Goal: Transaction & Acquisition: Purchase product/service

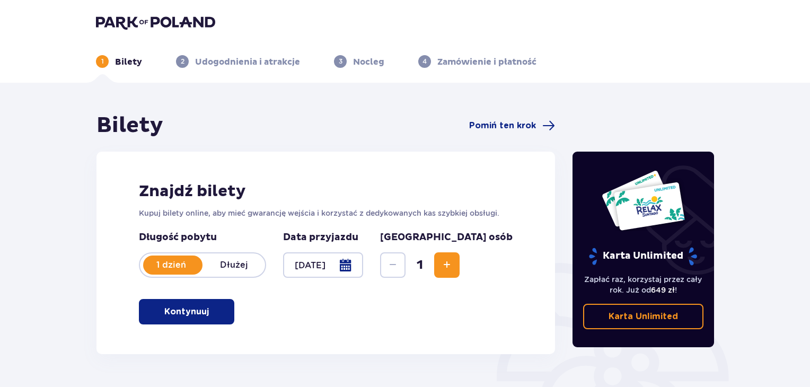
click at [189, 308] on p "Kontynuuj" at bounding box center [186, 312] width 45 height 12
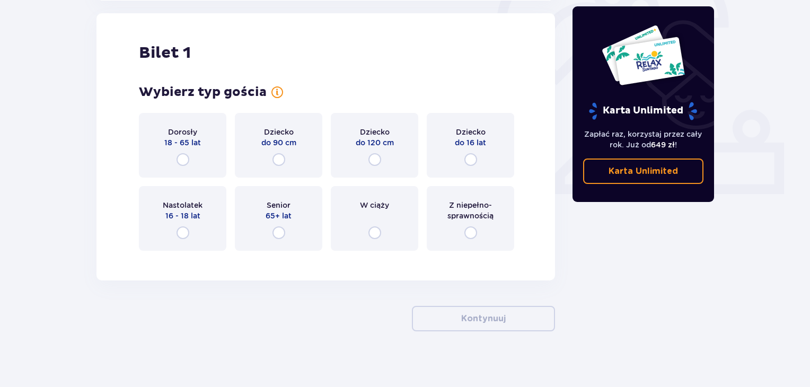
scroll to position [354, 0]
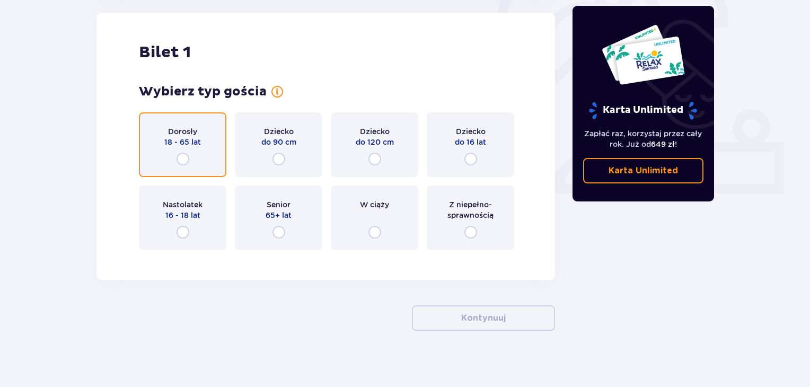
click at [180, 157] on input "radio" at bounding box center [182, 159] width 13 height 13
radio input "true"
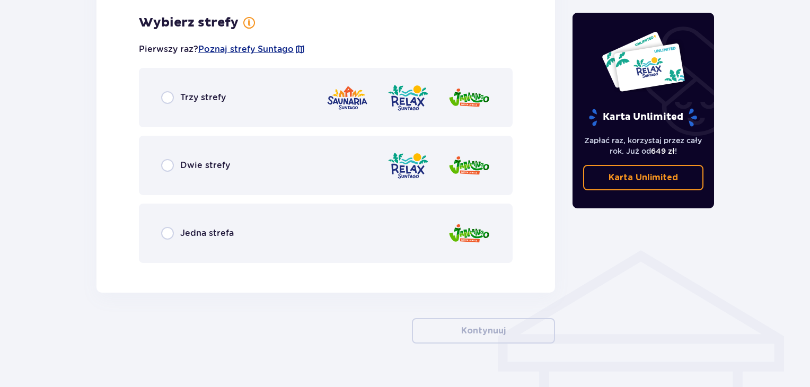
scroll to position [613, 0]
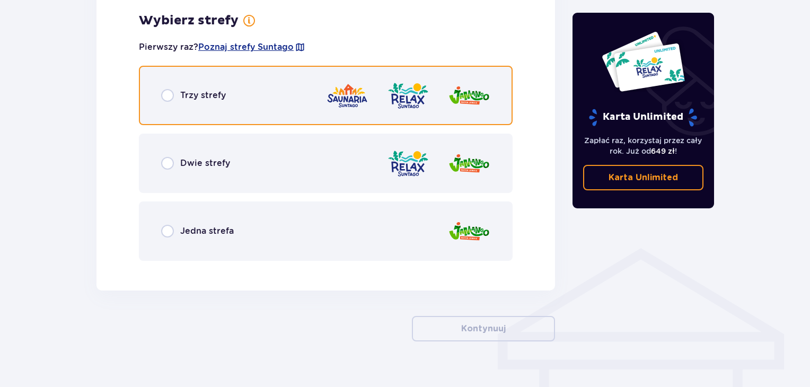
click at [170, 96] on input "radio" at bounding box center [167, 95] width 13 height 13
radio input "true"
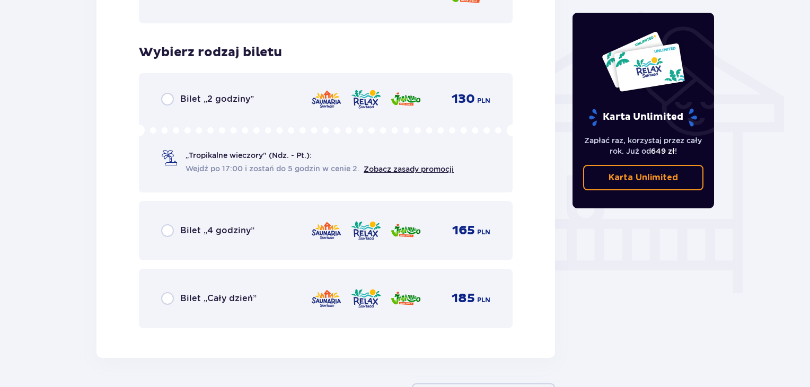
scroll to position [935, 0]
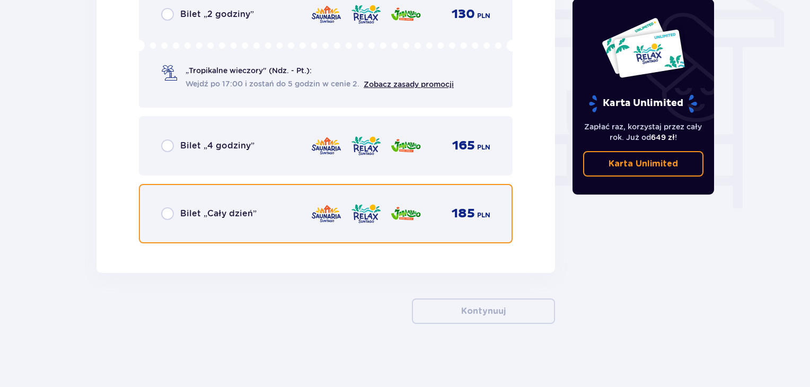
click at [165, 213] on input "radio" at bounding box center [167, 213] width 13 height 13
radio input "true"
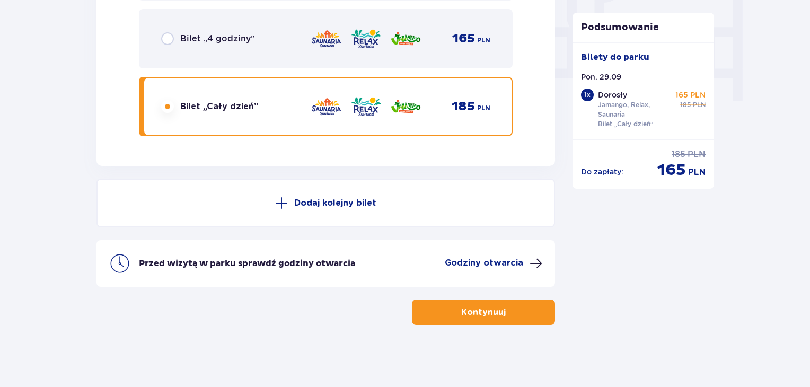
scroll to position [1043, 0]
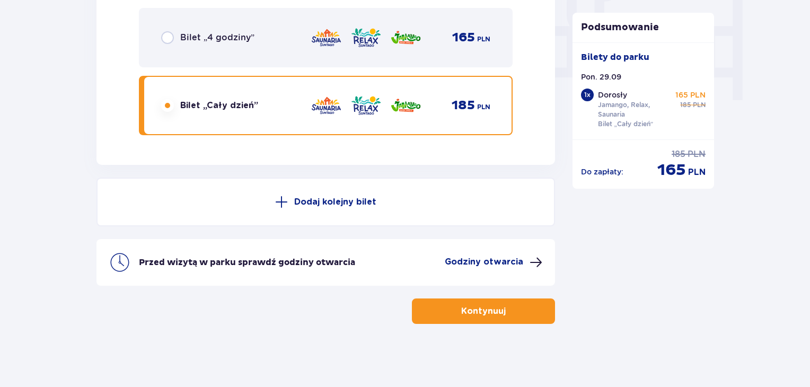
click at [492, 305] on p "Kontynuuj" at bounding box center [483, 311] width 45 height 12
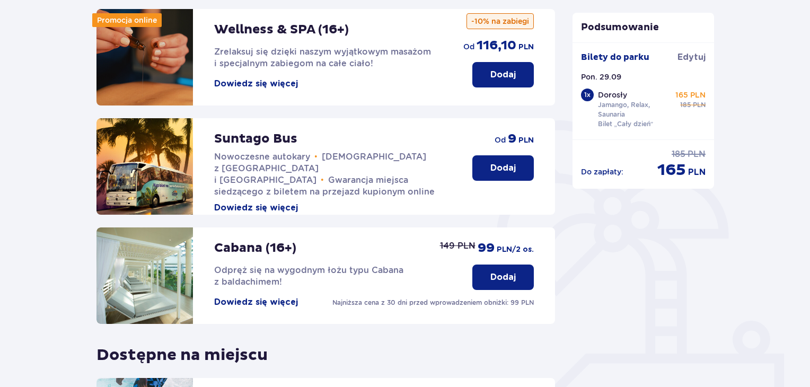
scroll to position [332, 0]
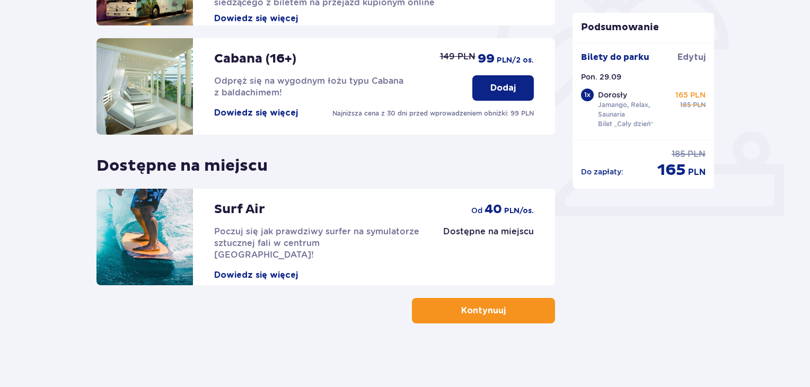
click at [461, 307] on p "Kontynuuj" at bounding box center [483, 311] width 45 height 12
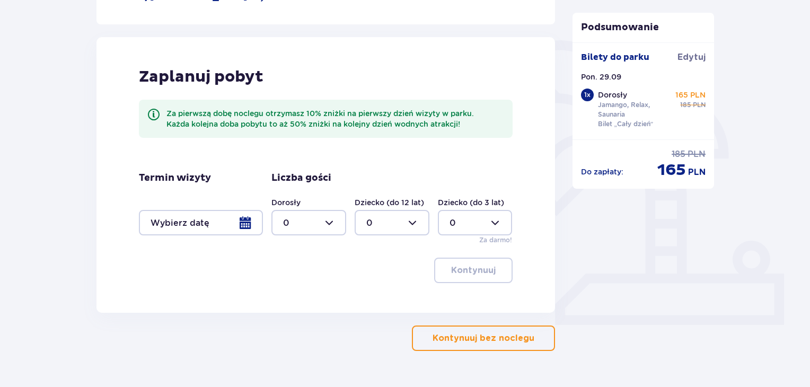
scroll to position [250, 0]
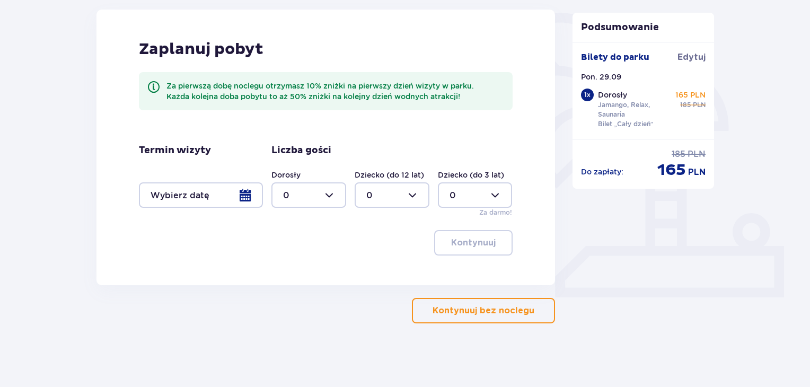
click at [435, 312] on p "Kontynuuj bez noclegu" at bounding box center [483, 311] width 102 height 12
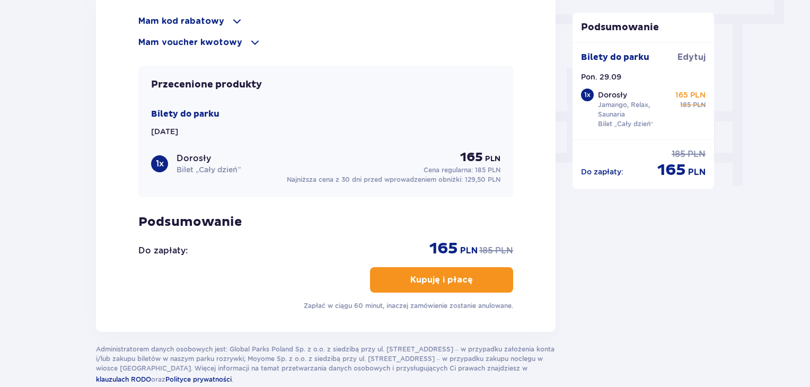
scroll to position [958, 0]
